Goal: Book appointment/travel/reservation

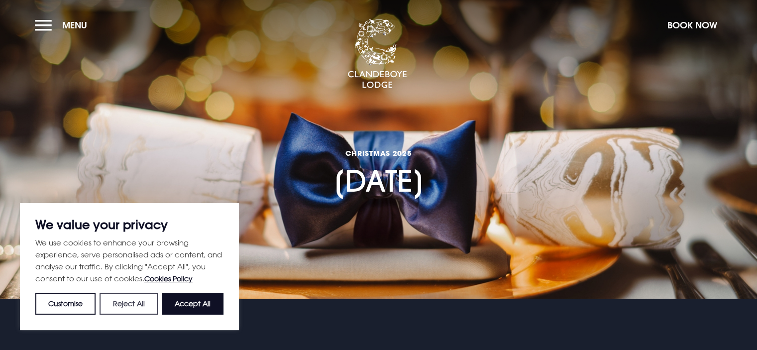
click at [122, 302] on button "Reject All" at bounding box center [129, 304] width 58 height 22
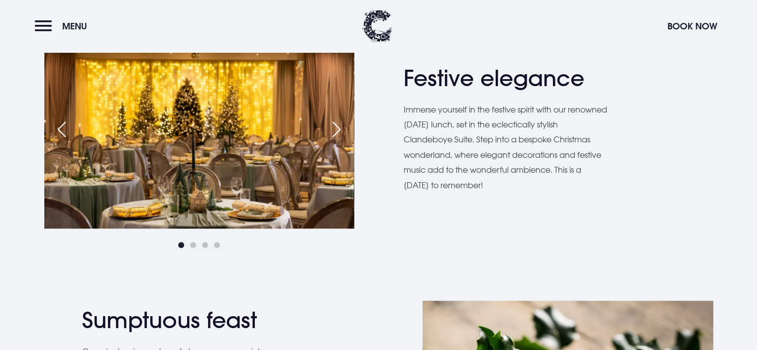
scroll to position [555, 0]
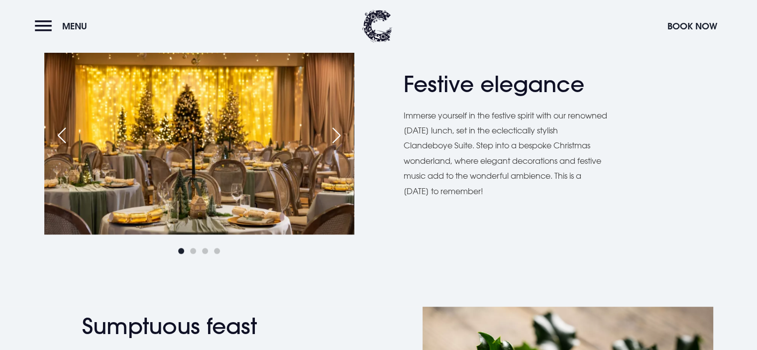
click at [341, 131] on div "Next slide" at bounding box center [336, 135] width 25 height 22
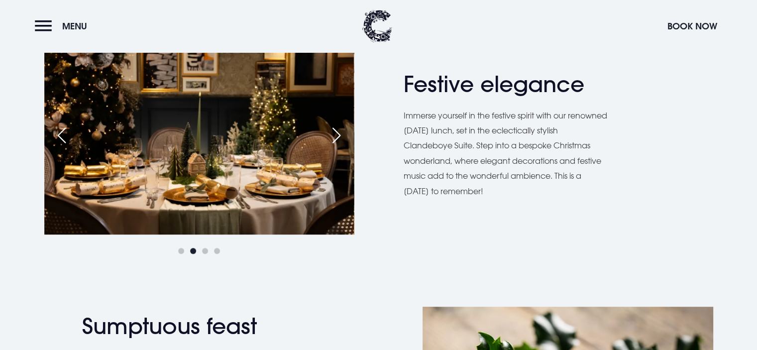
click at [341, 131] on div "Next slide" at bounding box center [336, 135] width 25 height 22
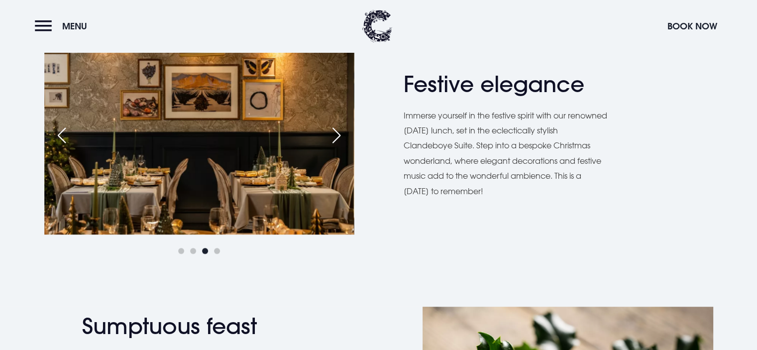
click at [341, 131] on div "Next slide" at bounding box center [336, 135] width 25 height 22
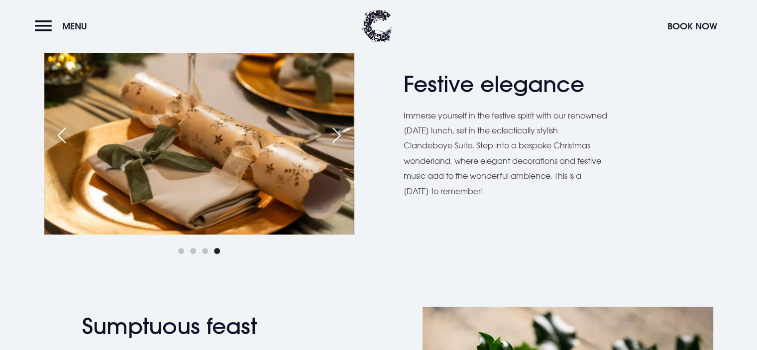
click at [341, 131] on div "Next slide" at bounding box center [336, 135] width 25 height 22
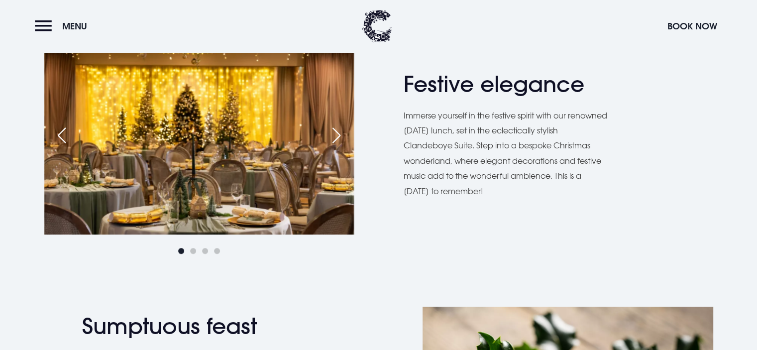
click at [341, 131] on div "Next slide" at bounding box center [336, 135] width 25 height 22
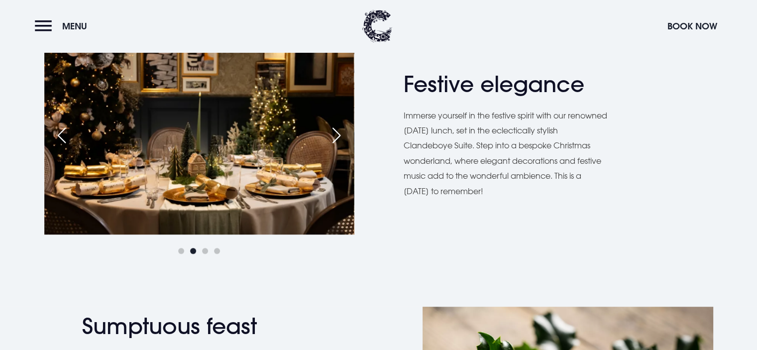
click at [341, 131] on div "Next slide" at bounding box center [336, 135] width 25 height 22
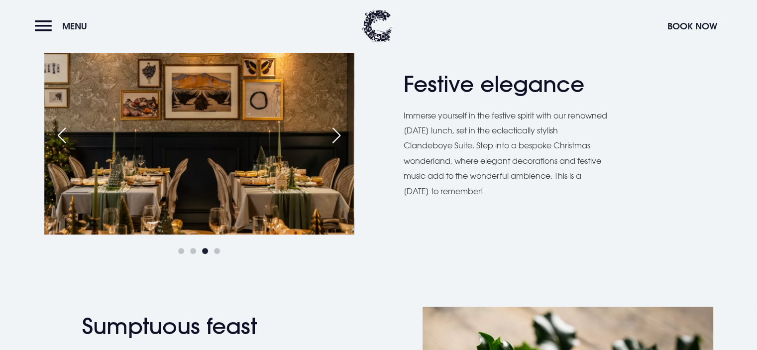
click at [341, 131] on div "Next slide" at bounding box center [336, 135] width 25 height 22
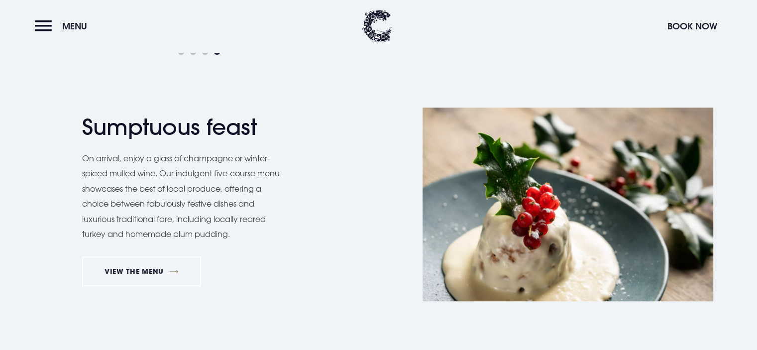
scroll to position [770, 0]
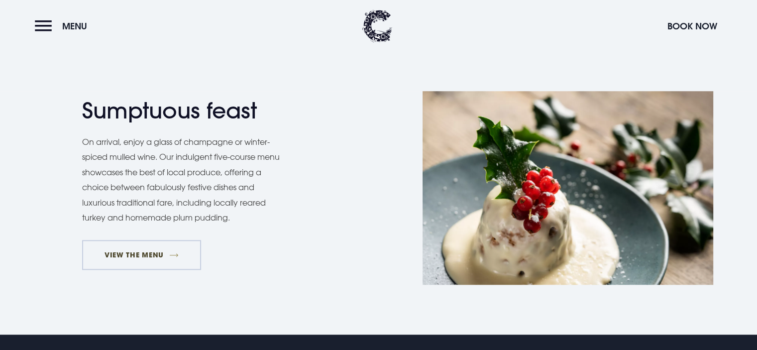
click at [157, 256] on link "VIEW THE MENU" at bounding box center [141, 255] width 119 height 30
